Goal: Task Accomplishment & Management: Manage account settings

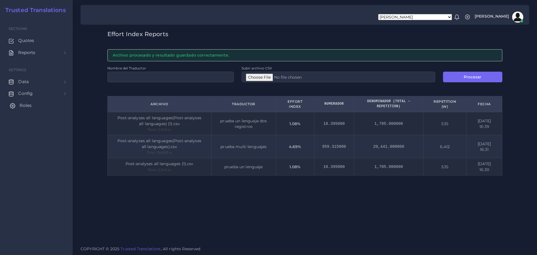
click at [29, 106] on span "Roles" at bounding box center [26, 105] width 12 height 6
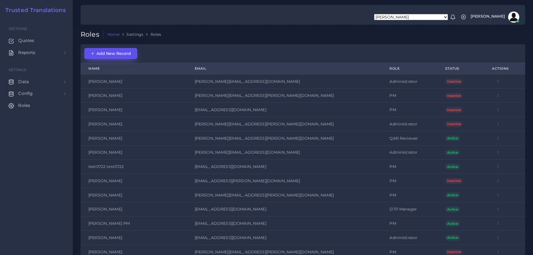
click at [103, 51] on span "Add New Record" at bounding box center [111, 53] width 40 height 5
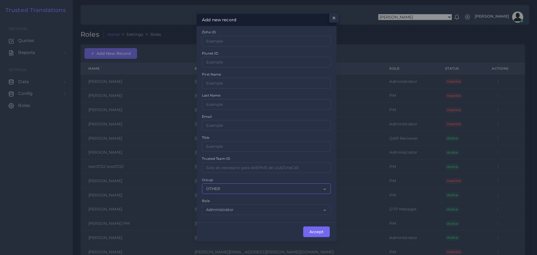
click at [244, 188] on select "OTHER ACQ CD CORE CERT" at bounding box center [266, 188] width 129 height 11
click at [240, 188] on select "OTHER ACQ CD CORE CERT" at bounding box center [266, 188] width 129 height 11
click at [241, 188] on select "OTHER ACQ CD CORE CERT" at bounding box center [266, 188] width 129 height 11
click at [20, 140] on div "Add new record × Zoho ID Plunet ID First Name Last Name Email Title Group OTHER" at bounding box center [268, 127] width 537 height 255
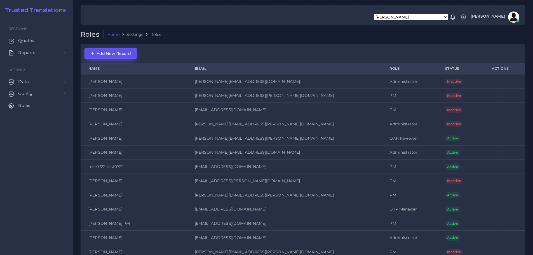
click at [102, 51] on span "Add New Record" at bounding box center [111, 53] width 40 height 5
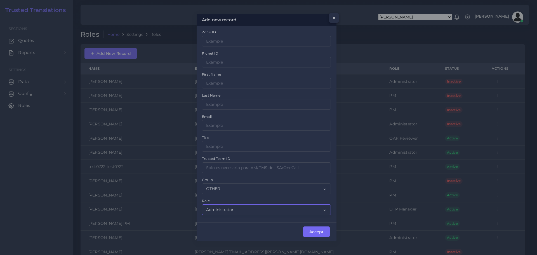
click at [237, 208] on select "Administrator PM DTP Manager DTP Manager QAR Reviewer Sales" at bounding box center [266, 209] width 129 height 11
select select "7"
click at [202, 204] on select "Administrator PM DTP Manager DTP Manager QAR Reviewer Sales" at bounding box center [266, 209] width 129 height 11
drag, startPoint x: 232, startPoint y: 83, endPoint x: 233, endPoint y: 87, distance: 4.3
click at [232, 83] on input "Zoho ID" at bounding box center [266, 83] width 129 height 11
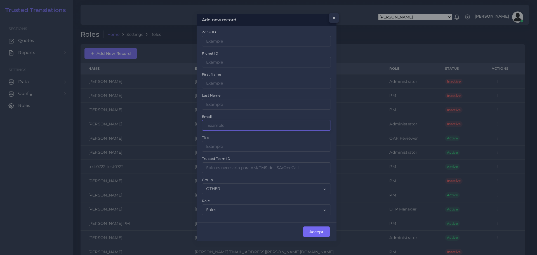
click at [217, 126] on input "Zoho ID" at bounding box center [266, 125] width 129 height 11
click at [209, 147] on input "Zoho ID" at bounding box center [266, 146] width 129 height 11
click at [225, 124] on input "Zoho ID" at bounding box center [266, 125] width 129 height 11
click at [167, 49] on div "Add new record × Zoho ID Plunet ID First Name Last Name Email Title Group OTHER" at bounding box center [268, 127] width 537 height 255
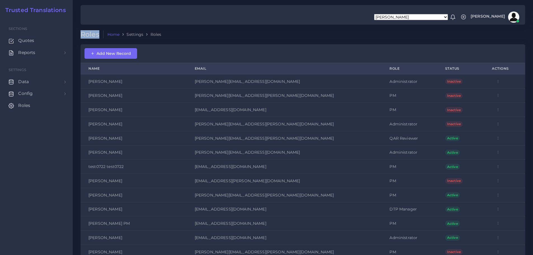
drag, startPoint x: 100, startPoint y: 34, endPoint x: 66, endPoint y: 33, distance: 33.8
click at [66, 33] on body "Aldana Resuche Ana Romero Ana Whitby PM Anabella Garcia Anais Ojeda Andrea Pobl…" at bounding box center [266, 127] width 533 height 255
copy div "Roles"
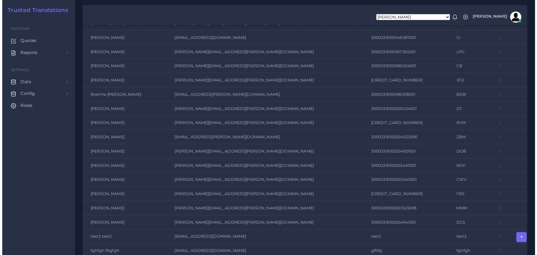
scroll to position [1642, 0]
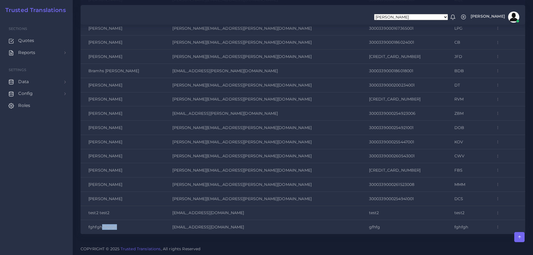
drag, startPoint x: 127, startPoint y: 226, endPoint x: 102, endPoint y: 228, distance: 24.7
click at [102, 228] on td "fghfgh fhgfgh" at bounding box center [123, 227] width 84 height 14
click at [88, 228] on td "fghfgh fhgfgh" at bounding box center [123, 227] width 84 height 14
click at [90, 226] on td "fghfgh fhgfgh" at bounding box center [123, 227] width 84 height 14
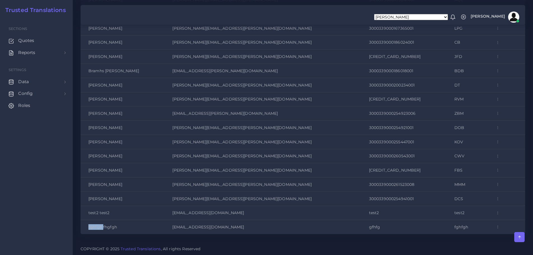
copy td "fghfgh"
click at [495, 213] on icon "button" at bounding box center [497, 213] width 4 height 4
click at [492, 188] on link "Edit" at bounding box center [511, 188] width 39 height 11
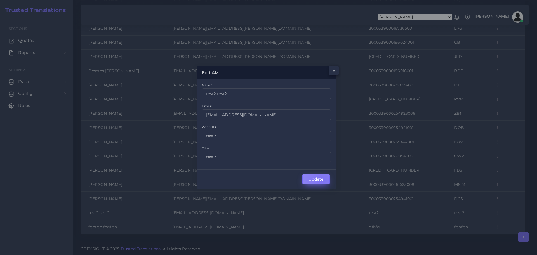
click at [322, 180] on button "Update" at bounding box center [315, 179] width 27 height 11
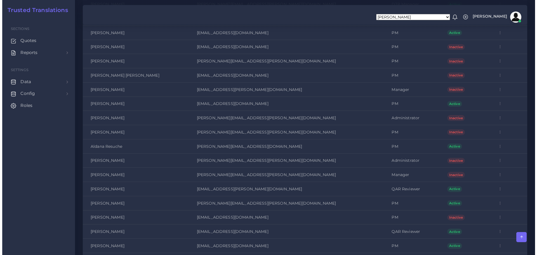
scroll to position [898, 0]
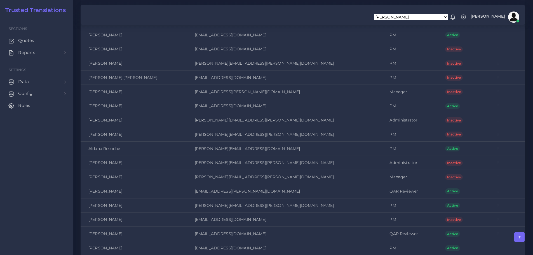
click at [492, 92] on button "button" at bounding box center [498, 92] width 12 height 8
click at [504, 106] on span "Edit" at bounding box center [508, 105] width 8 height 5
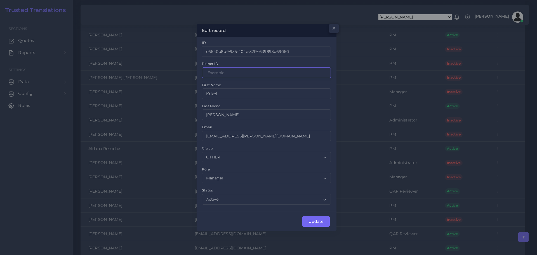
click at [229, 73] on input "Zoho ID" at bounding box center [266, 72] width 129 height 11
type input "48484"
click at [320, 221] on button "Update" at bounding box center [315, 221] width 27 height 11
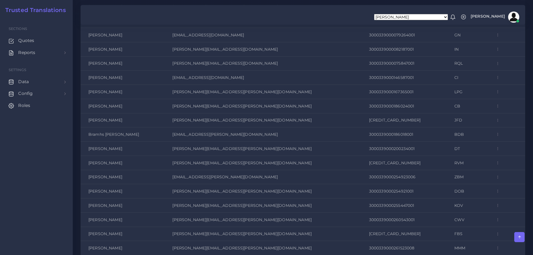
scroll to position [1658, 0]
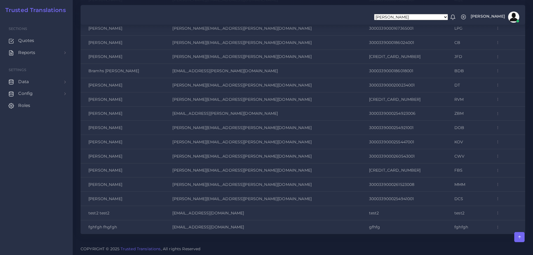
click at [495, 211] on icon "button" at bounding box center [497, 213] width 4 height 4
click at [504, 187] on span "Edit" at bounding box center [508, 188] width 8 height 5
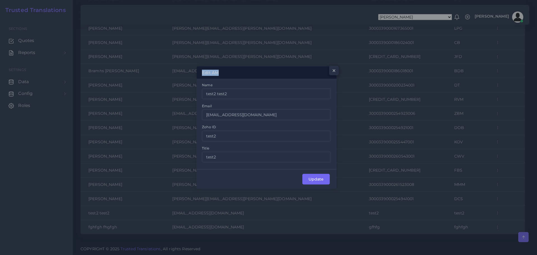
drag, startPoint x: 220, startPoint y: 72, endPoint x: 201, endPoint y: 70, distance: 19.1
click at [201, 70] on div "Edit AM ×" at bounding box center [267, 72] width 140 height 12
copy h5 "Edit AM"
click at [331, 70] on button "×" at bounding box center [332, 72] width 9 height 10
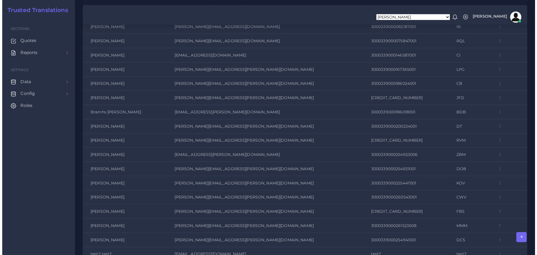
scroll to position [1642, 0]
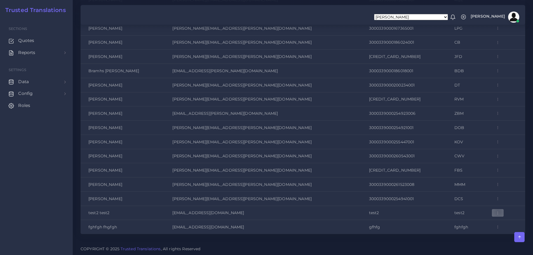
click at [495, 211] on icon "button" at bounding box center [497, 213] width 4 height 4
click at [492, 187] on link "Edit" at bounding box center [511, 188] width 39 height 11
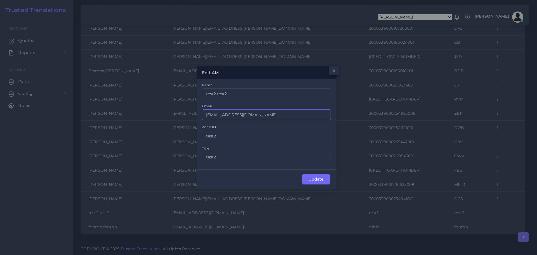
drag, startPoint x: 249, startPoint y: 115, endPoint x: 115, endPoint y: 111, distance: 133.7
click at [115, 111] on div "Edit AM × Name test2 test2 Email [EMAIL_ADDRESS][DOMAIN_NAME] Zoho ID test2 Tit…" at bounding box center [268, 127] width 537 height 255
type input "PruebaGS@PruebaGS.com"
click at [323, 180] on button "Update" at bounding box center [315, 179] width 27 height 11
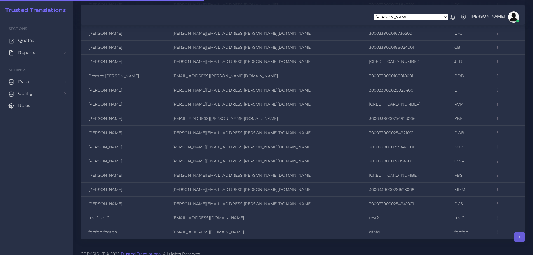
scroll to position [1637, 0]
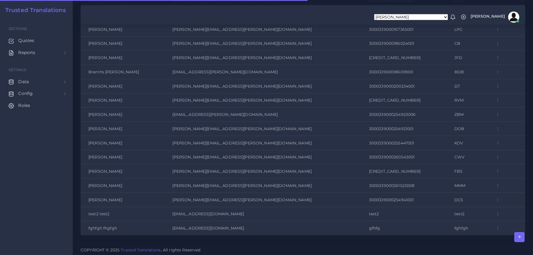
scroll to position [1642, 0]
click at [495, 212] on icon "button" at bounding box center [497, 213] width 4 height 4
click at [504, 191] on span "Edit" at bounding box center [508, 188] width 8 height 5
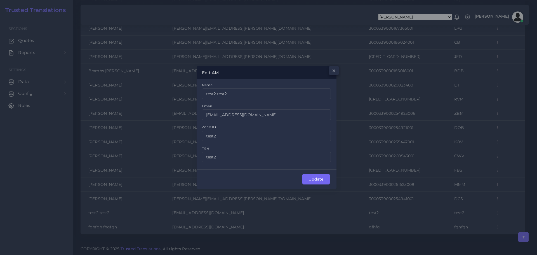
click at [490, 163] on div "Edit AM × Name test2 test2 Email [EMAIL_ADDRESS][DOMAIN_NAME] Zoho ID test2 Tit…" at bounding box center [268, 127] width 537 height 255
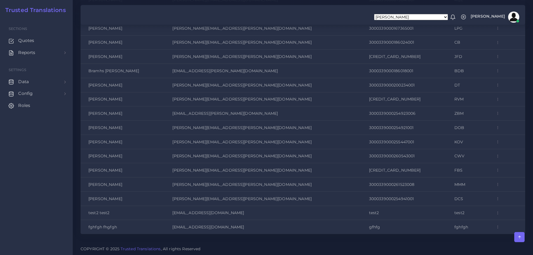
click at [455, 137] on td "KOV" at bounding box center [464, 141] width 37 height 14
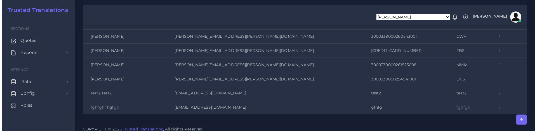
scroll to position [1766, 0]
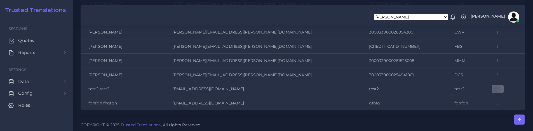
click at [495, 89] on icon "button" at bounding box center [497, 89] width 4 height 4
click at [497, 65] on icon at bounding box center [499, 65] width 4 height 4
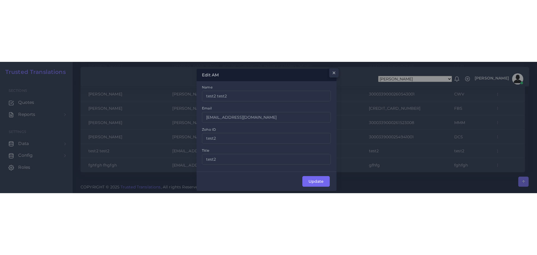
scroll to position [1642, 0]
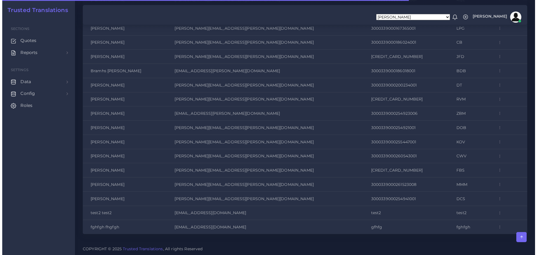
scroll to position [1642, 0]
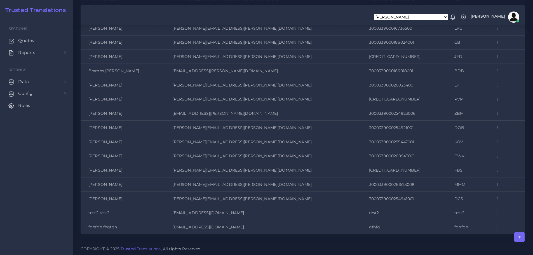
click at [495, 213] on icon "button" at bounding box center [497, 213] width 4 height 4
click at [504, 188] on span "Edit" at bounding box center [508, 188] width 8 height 5
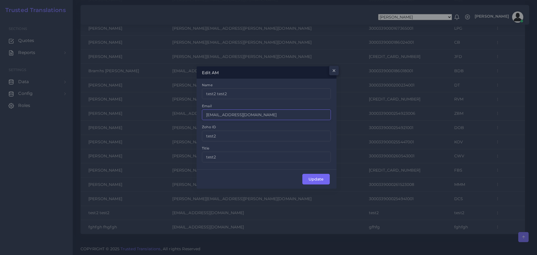
drag, startPoint x: 246, startPoint y: 115, endPoint x: 176, endPoint y: 108, distance: 70.2
click at [176, 108] on div "Edit AM × Name test2 test2 Email [EMAIL_ADDRESS][DOMAIN_NAME] Zoho ID test2 Tit…" at bounding box center [268, 127] width 537 height 255
type input "[EMAIL_ADDRESS][DOMAIN_NAME]"
click at [315, 177] on button "Update" at bounding box center [315, 179] width 27 height 11
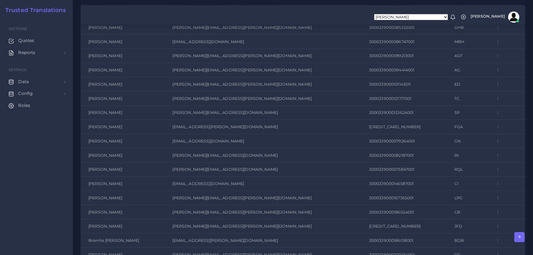
scroll to position [1658, 0]
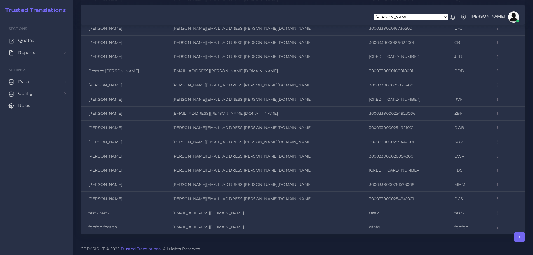
click at [495, 212] on icon "button" at bounding box center [497, 213] width 4 height 4
click at [492, 185] on link "Edit" at bounding box center [511, 188] width 39 height 11
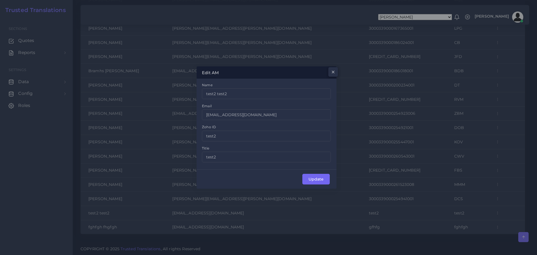
click at [332, 73] on span "×" at bounding box center [333, 72] width 4 height 10
